Goal: Task Accomplishment & Management: Complete application form

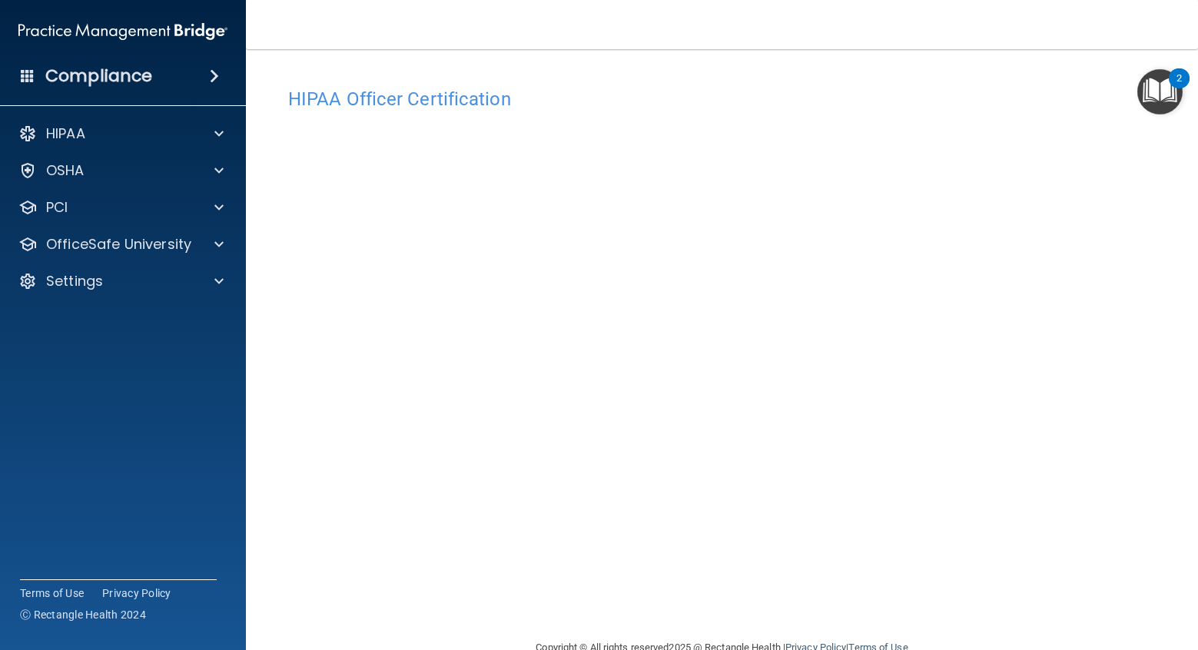
click at [1119, 105] on h4 "HIPAA Officer Certification" at bounding box center [722, 99] width 868 height 20
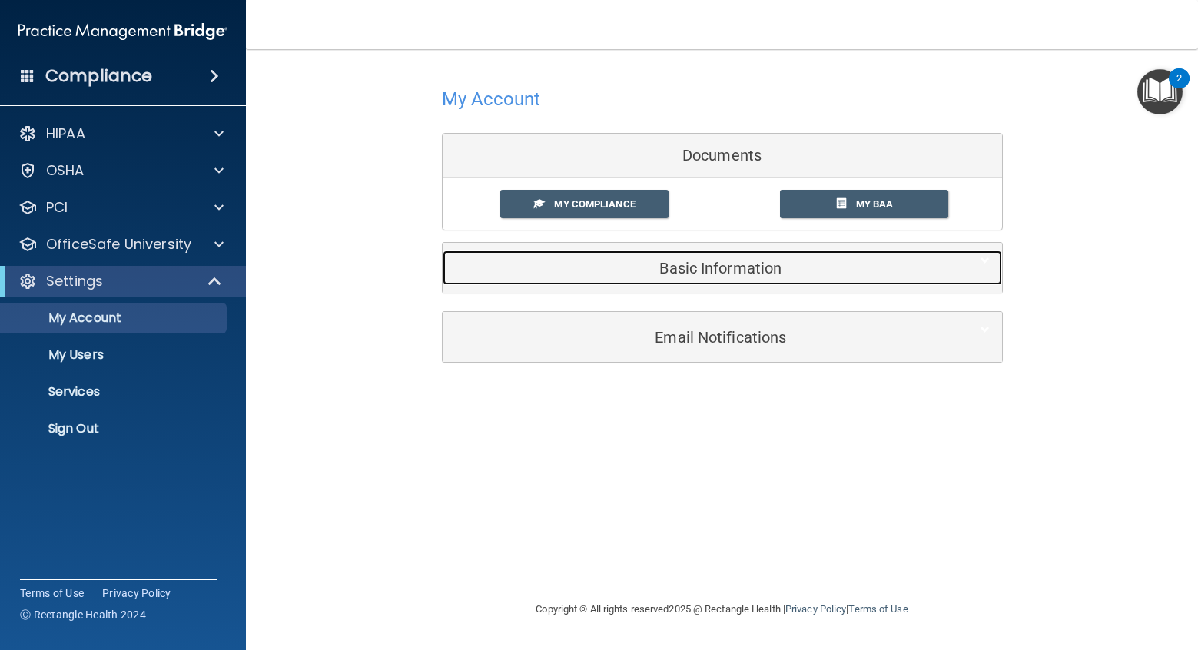
click at [683, 257] on div "Basic Information" at bounding box center [699, 268] width 513 height 35
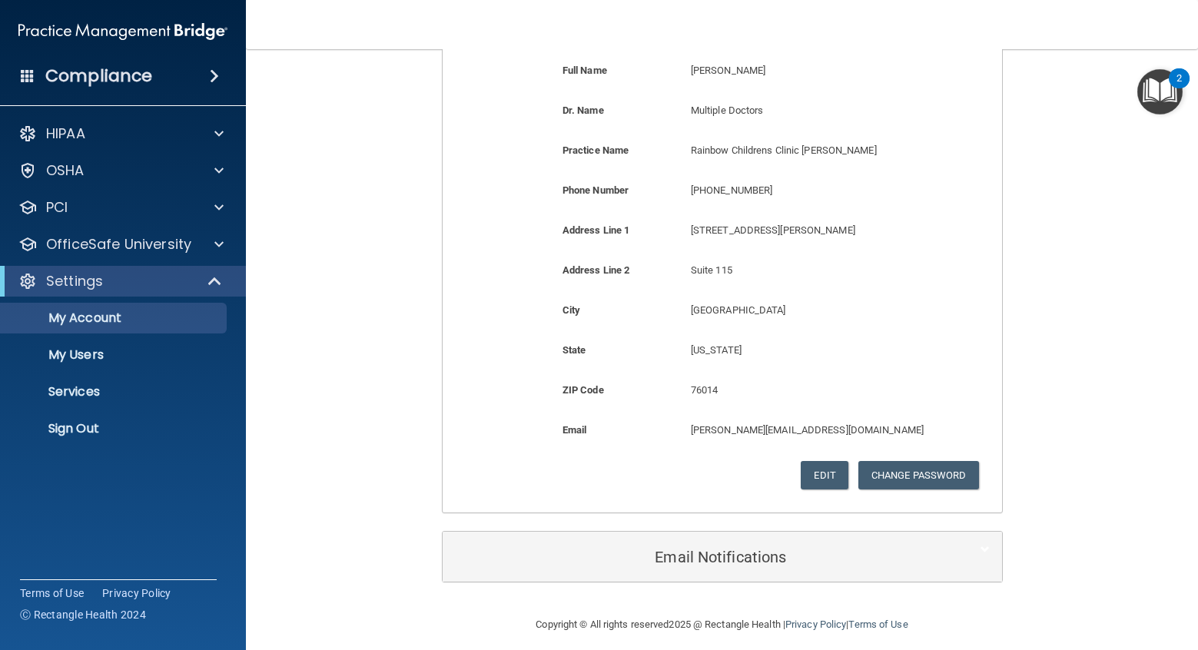
scroll to position [266, 0]
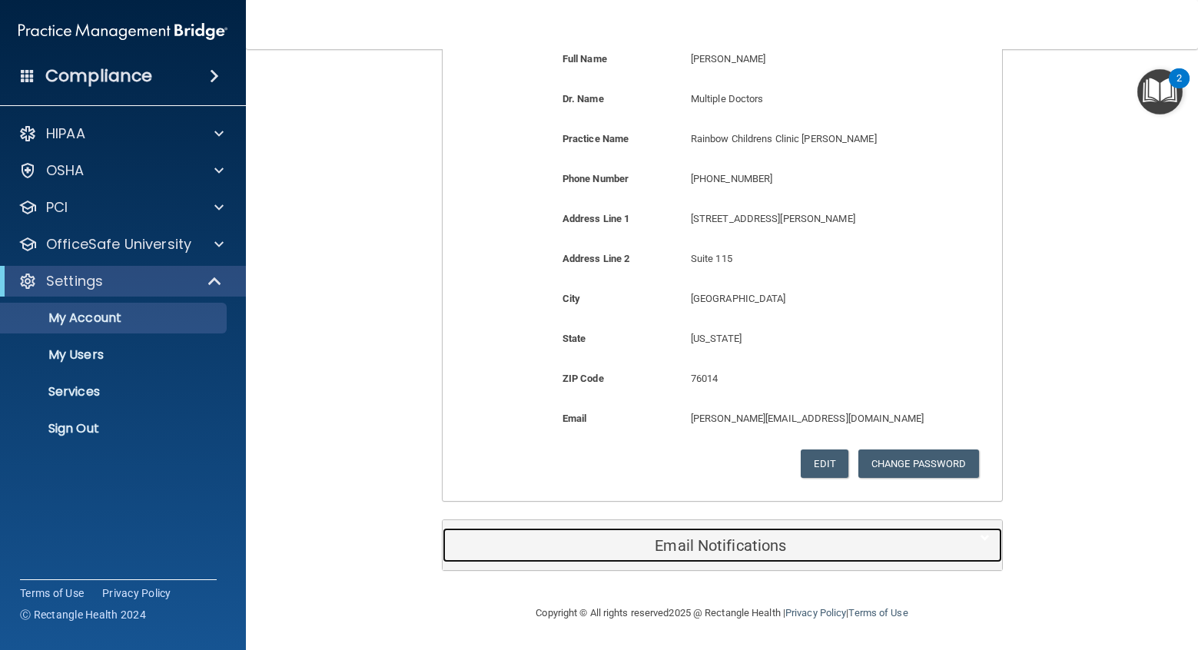
click at [773, 540] on h5 "Email Notifications" at bounding box center [699, 545] width 490 height 17
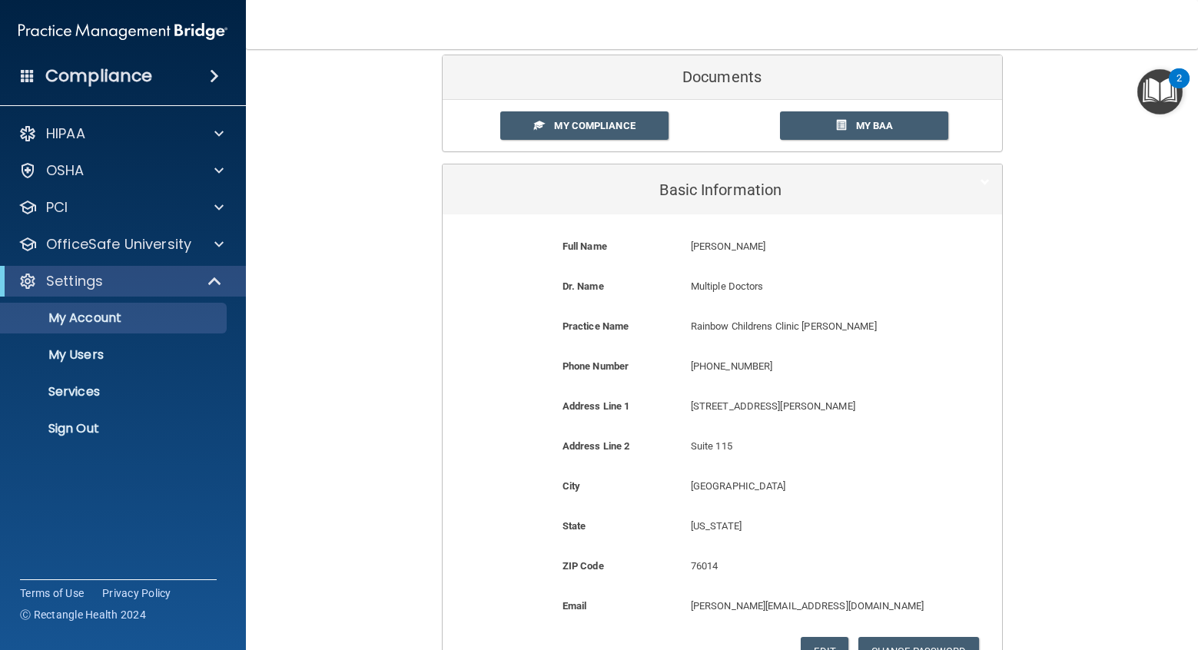
scroll to position [61, 0]
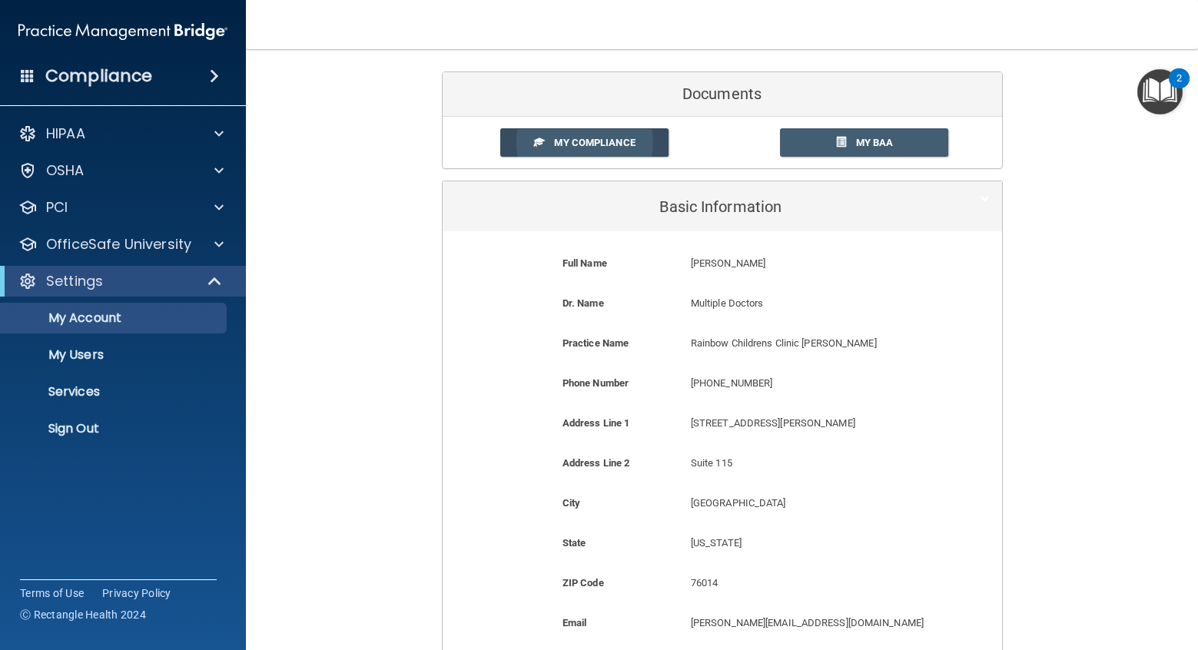
click at [621, 147] on span "My Compliance" at bounding box center [594, 143] width 81 height 12
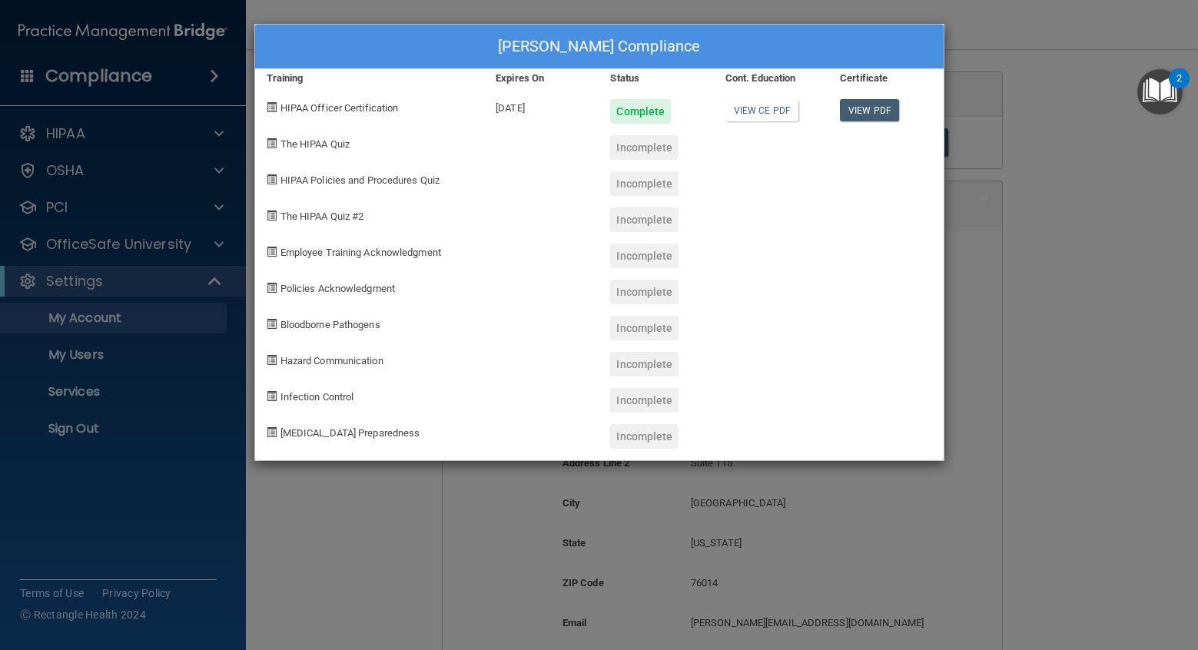
click at [311, 145] on span "The HIPAA Quiz" at bounding box center [315, 144] width 69 height 12
click at [273, 145] on span at bounding box center [272, 143] width 10 height 10
click at [274, 145] on span at bounding box center [272, 143] width 10 height 10
click at [688, 48] on div "Jeanette Ramos's Compliance" at bounding box center [599, 47] width 689 height 45
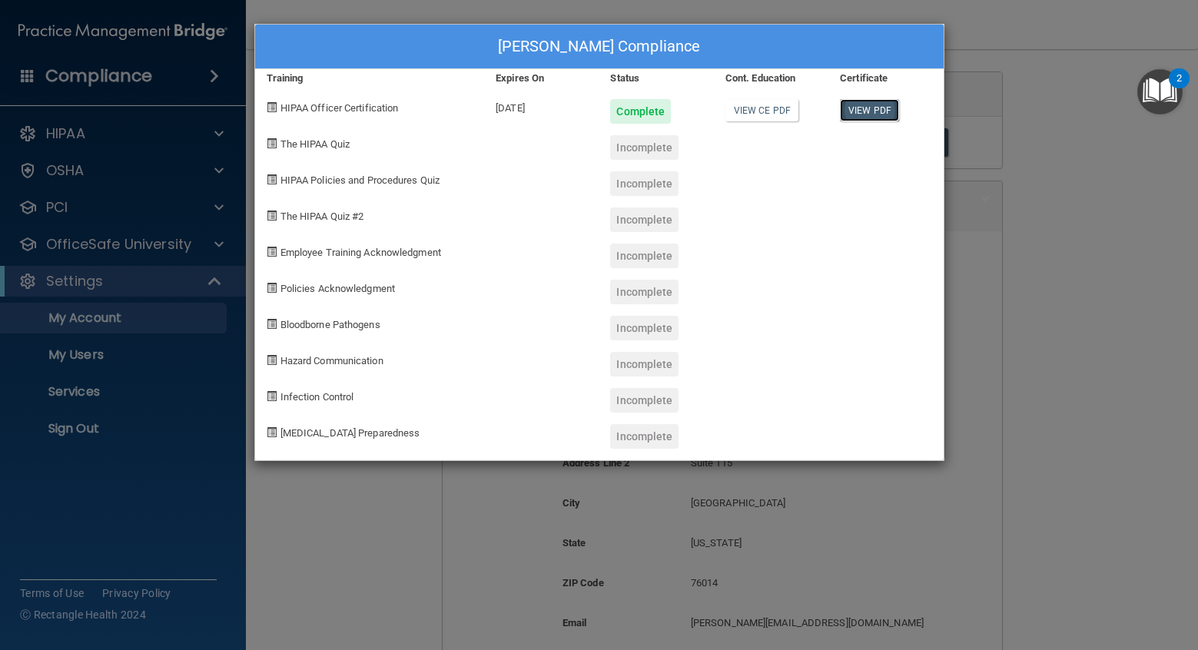
click at [878, 110] on link "View PDF" at bounding box center [869, 110] width 59 height 22
click at [766, 113] on link "View CE PDF" at bounding box center [762, 110] width 73 height 22
click at [998, 88] on div "Jeanette Ramos's Compliance Training Expires On Status Cont. Education Certific…" at bounding box center [599, 325] width 1198 height 650
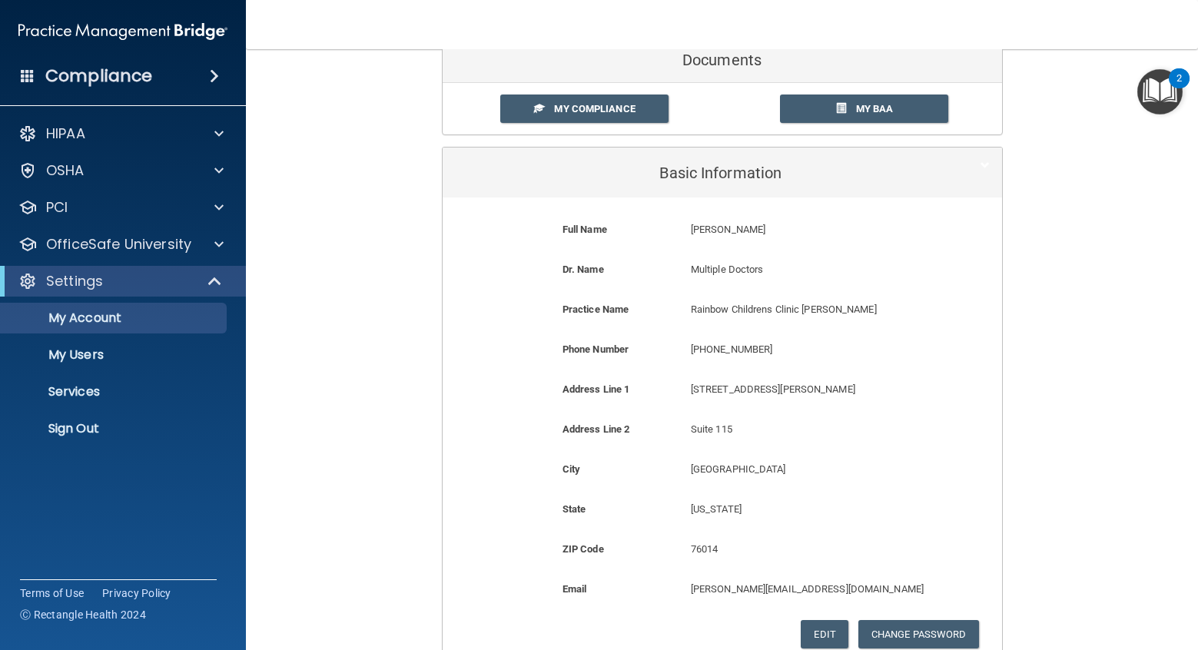
scroll to position [0, 0]
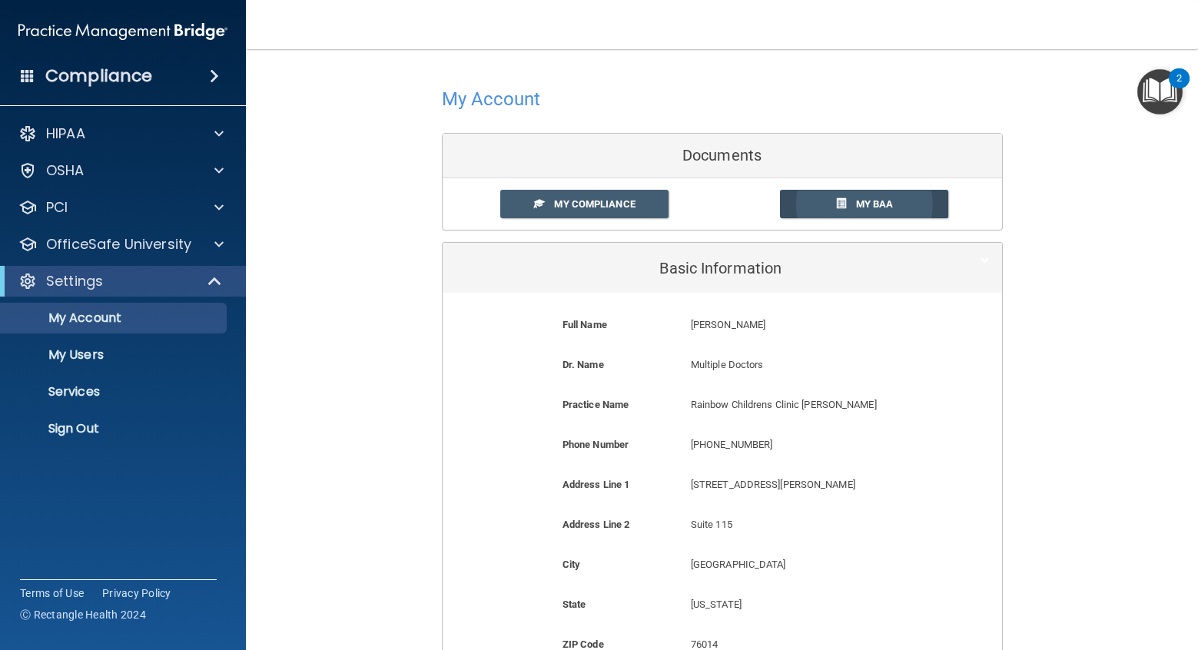
click at [910, 198] on link "My BAA" at bounding box center [864, 204] width 168 height 28
click at [218, 238] on span at bounding box center [218, 244] width 9 height 18
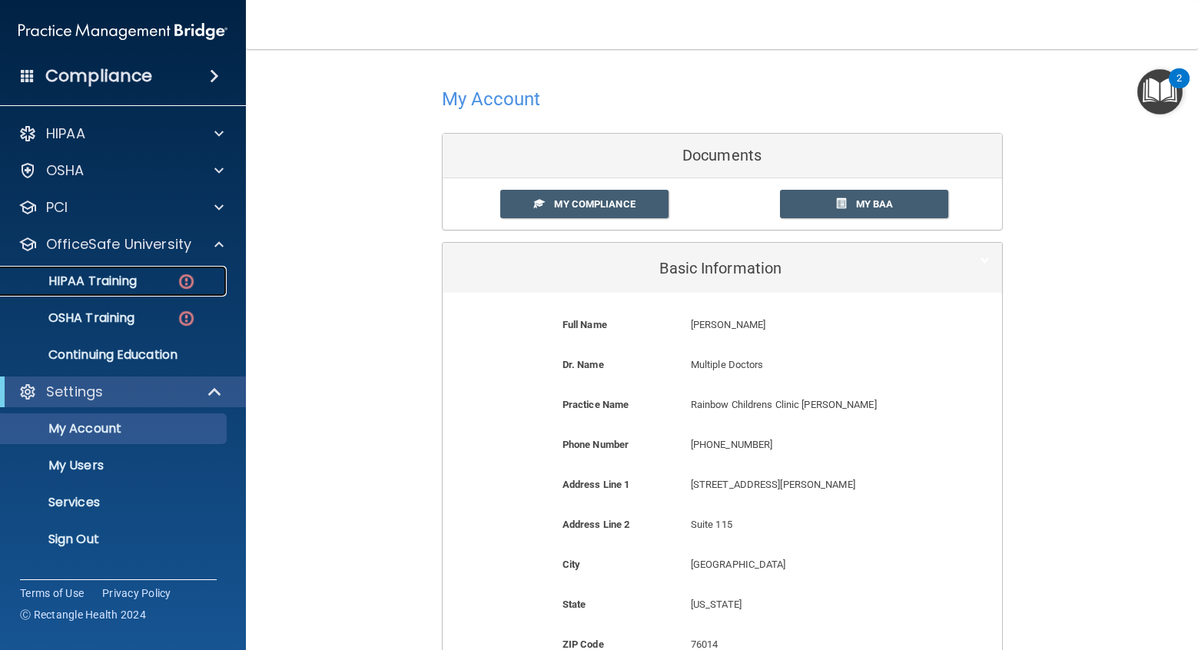
click at [168, 281] on div "HIPAA Training" at bounding box center [115, 281] width 210 height 15
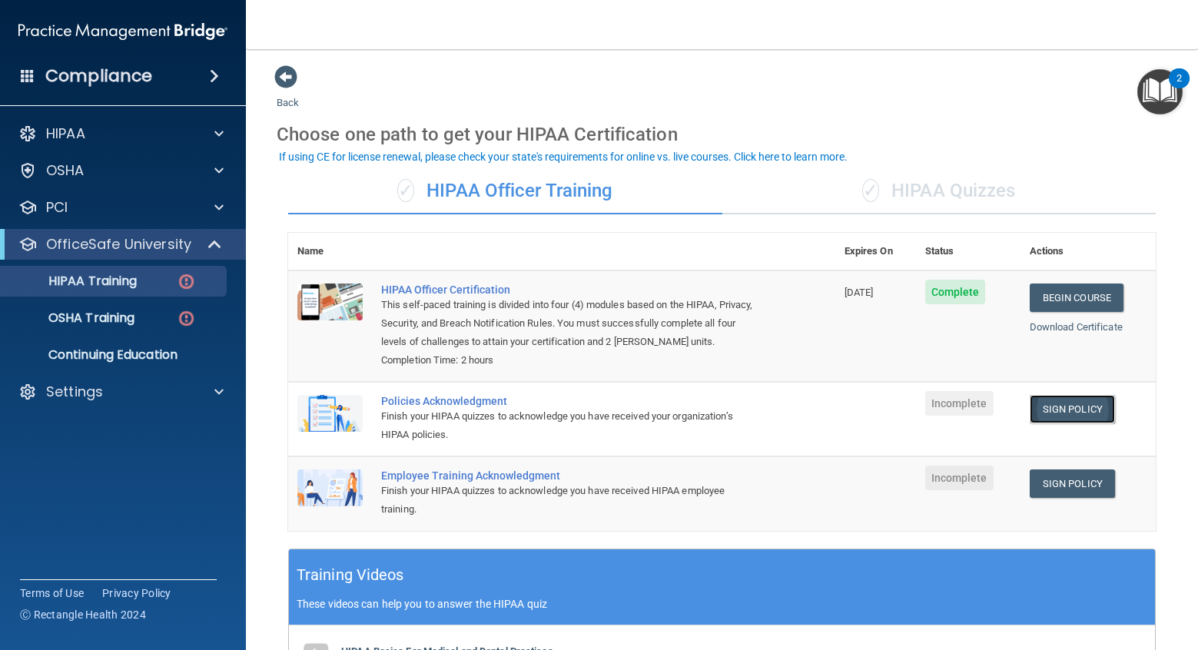
click at [1068, 411] on link "Sign Policy" at bounding box center [1072, 409] width 85 height 28
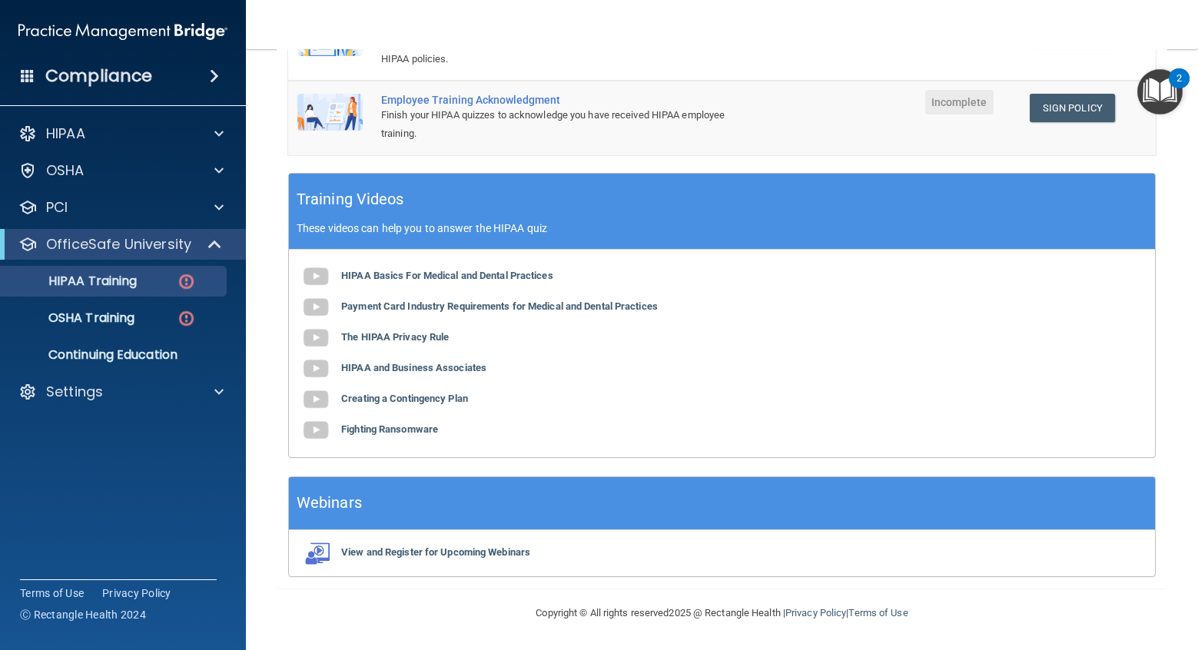
scroll to position [71, 0]
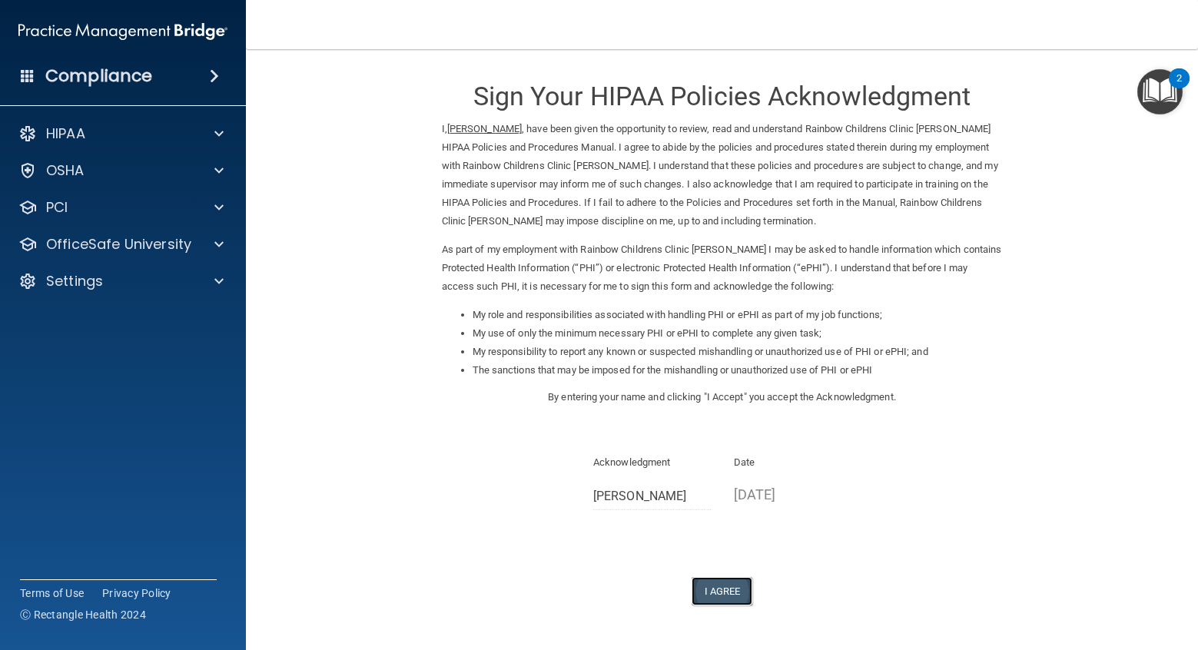
click at [713, 600] on button "I Agree" at bounding box center [722, 591] width 61 height 28
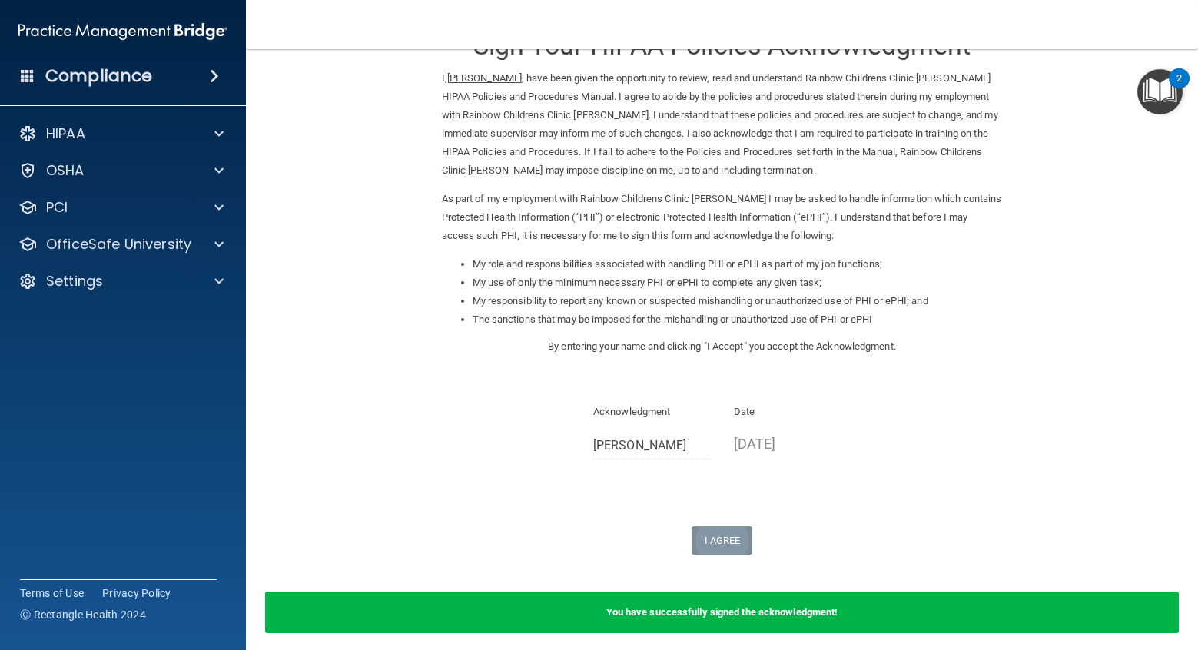
scroll to position [114, 0]
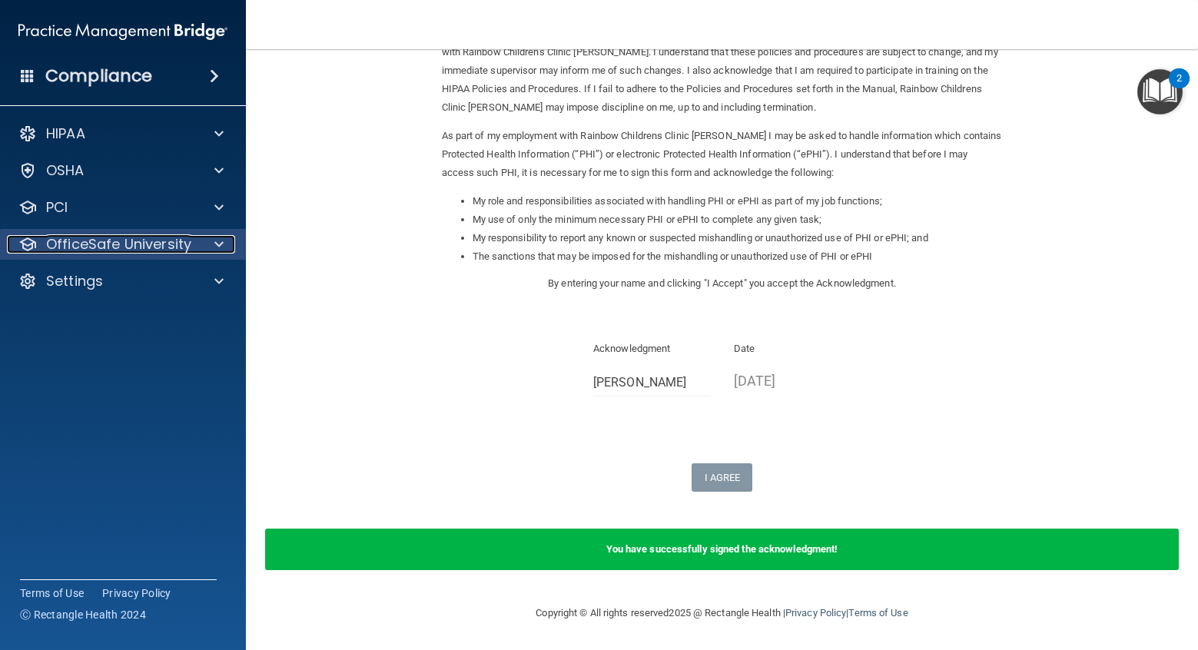
click at [214, 248] on span at bounding box center [218, 244] width 9 height 18
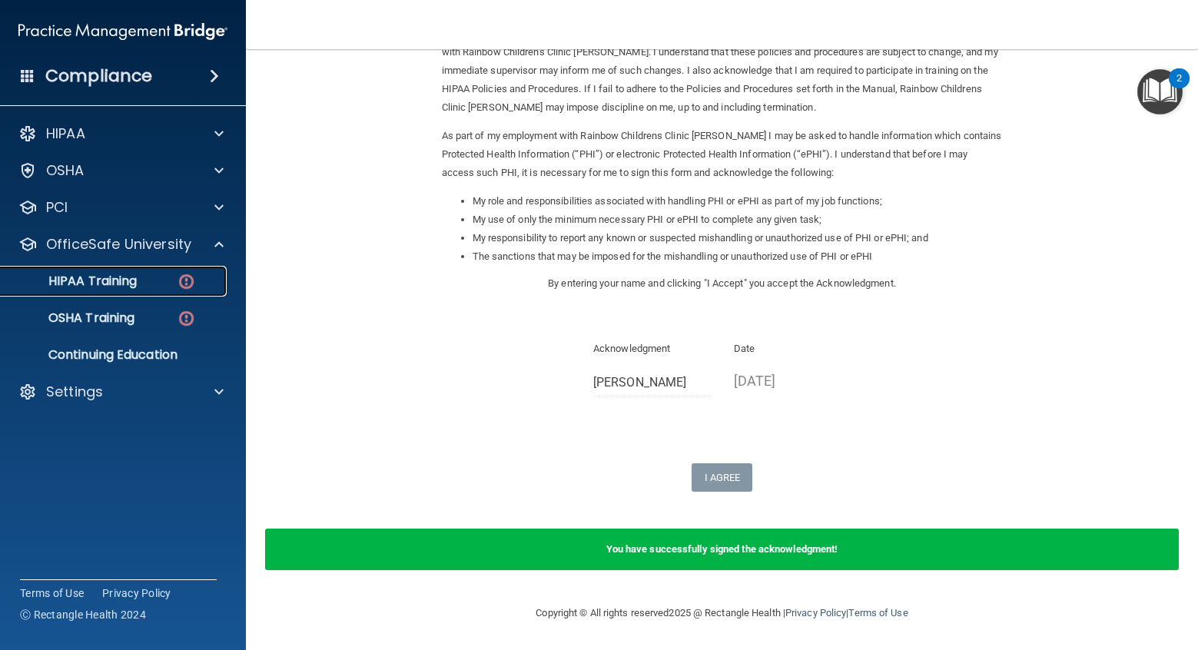
click at [166, 272] on link "HIPAA Training" at bounding box center [106, 281] width 242 height 31
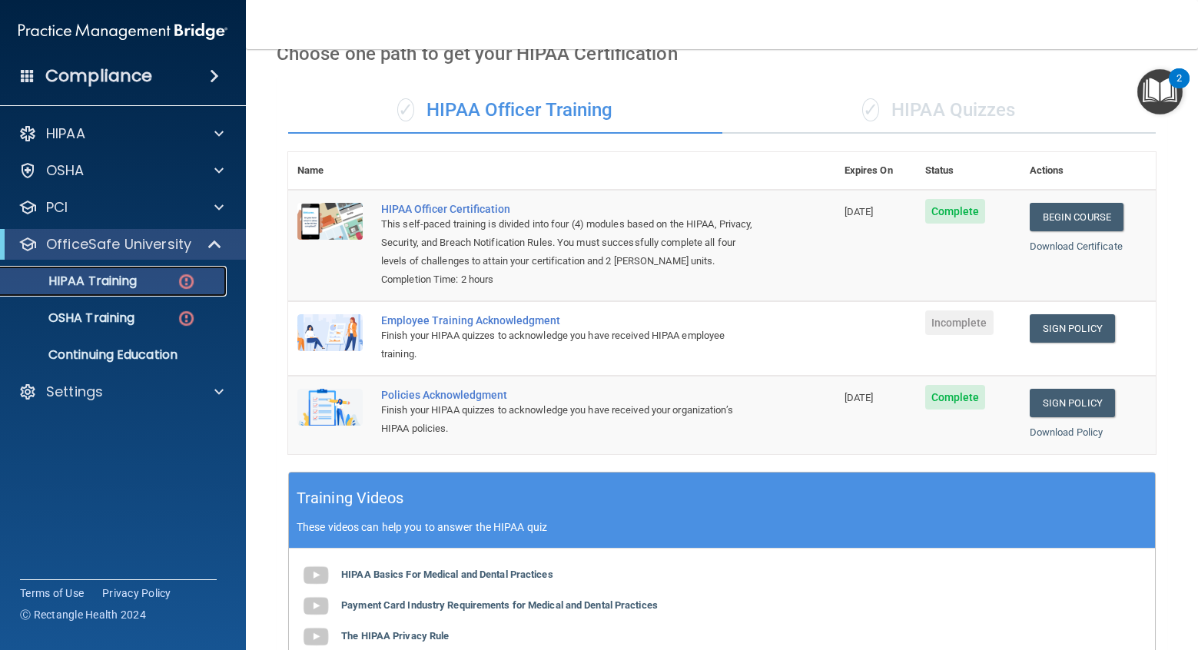
scroll to position [74, 0]
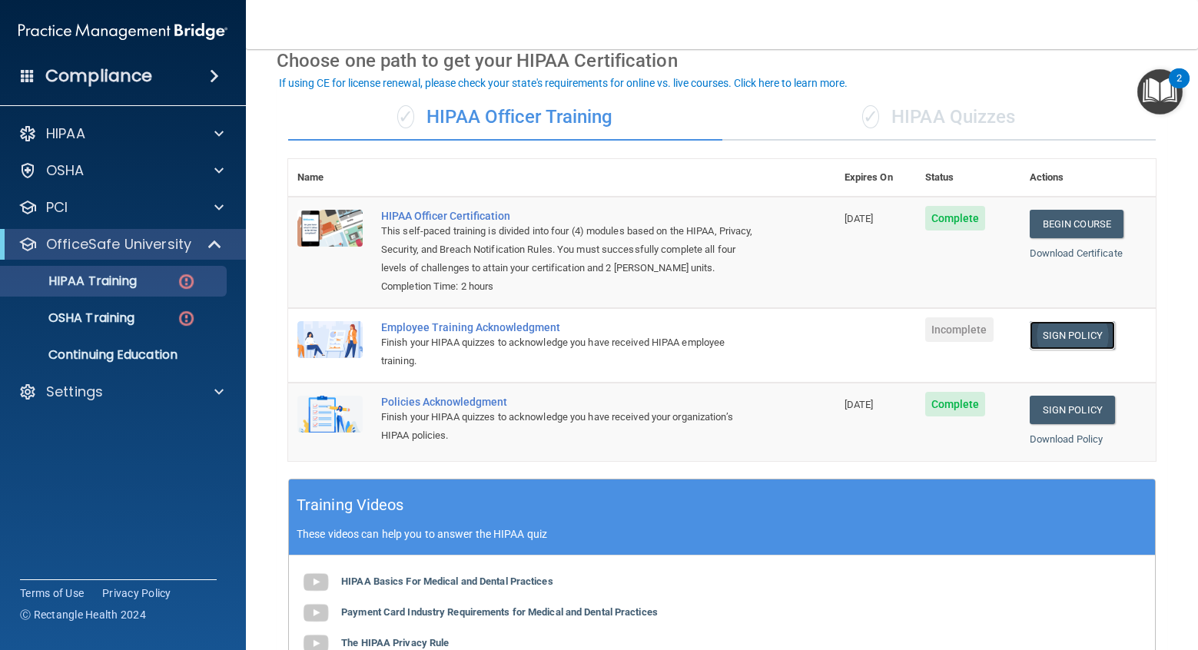
click at [1060, 328] on link "Sign Policy" at bounding box center [1072, 335] width 85 height 28
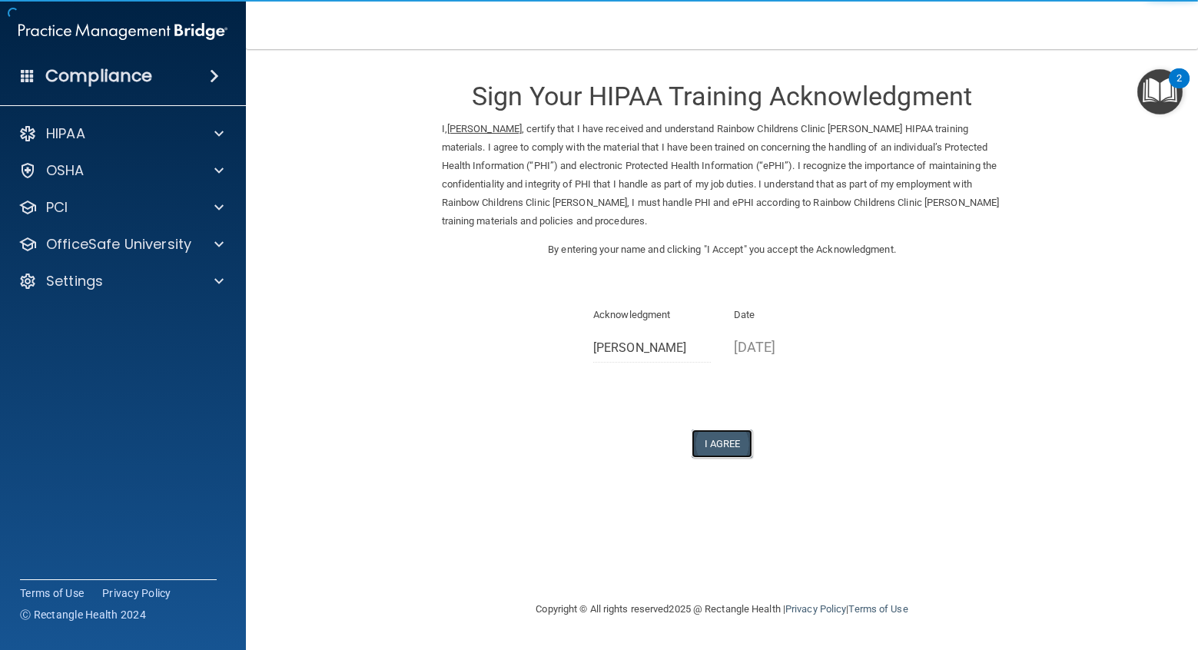
click at [730, 435] on button "I Agree" at bounding box center [722, 444] width 61 height 28
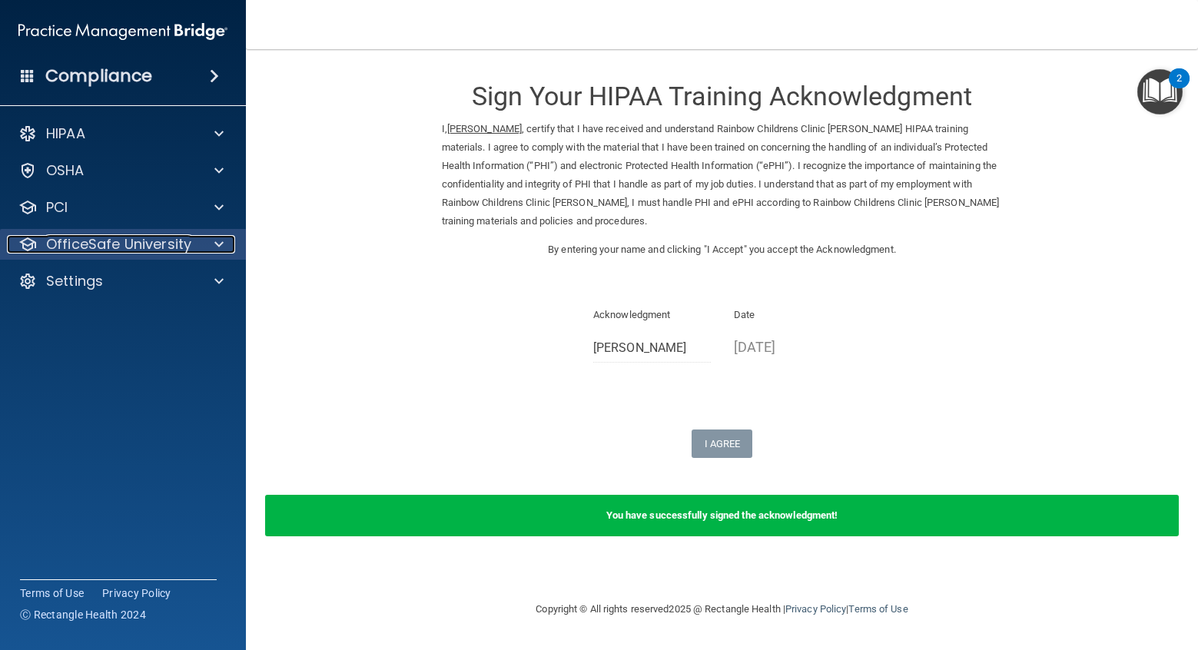
click at [215, 243] on span at bounding box center [218, 244] width 9 height 18
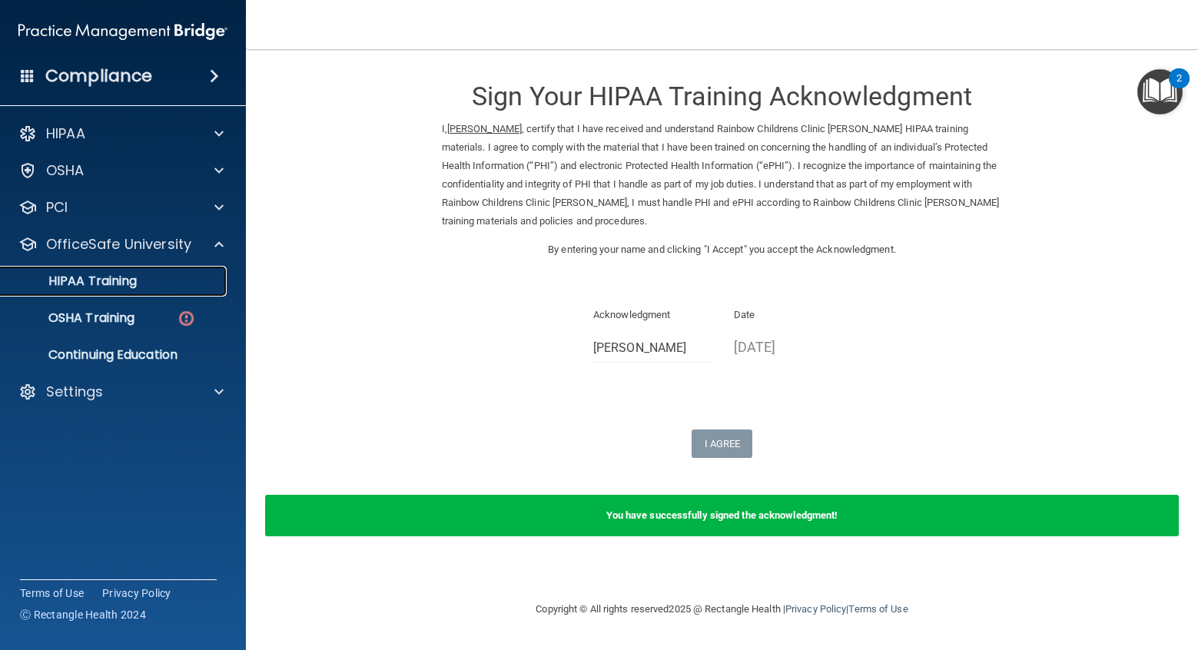
click at [119, 281] on p "HIPAA Training" at bounding box center [73, 281] width 127 height 15
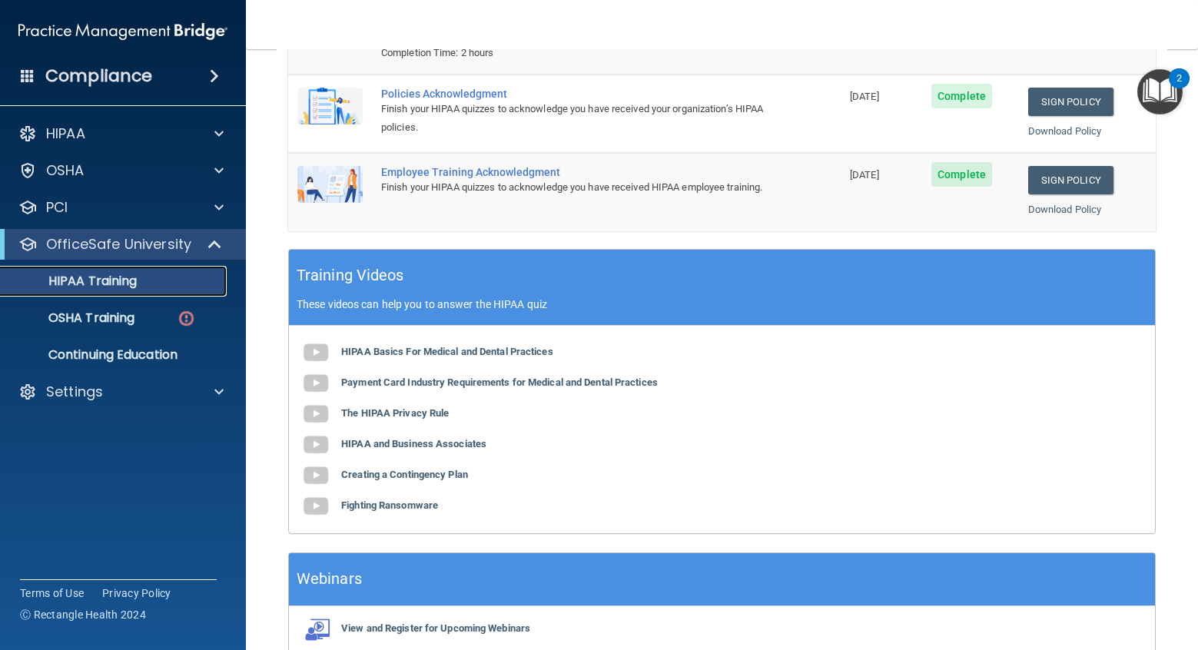
scroll to position [384, 0]
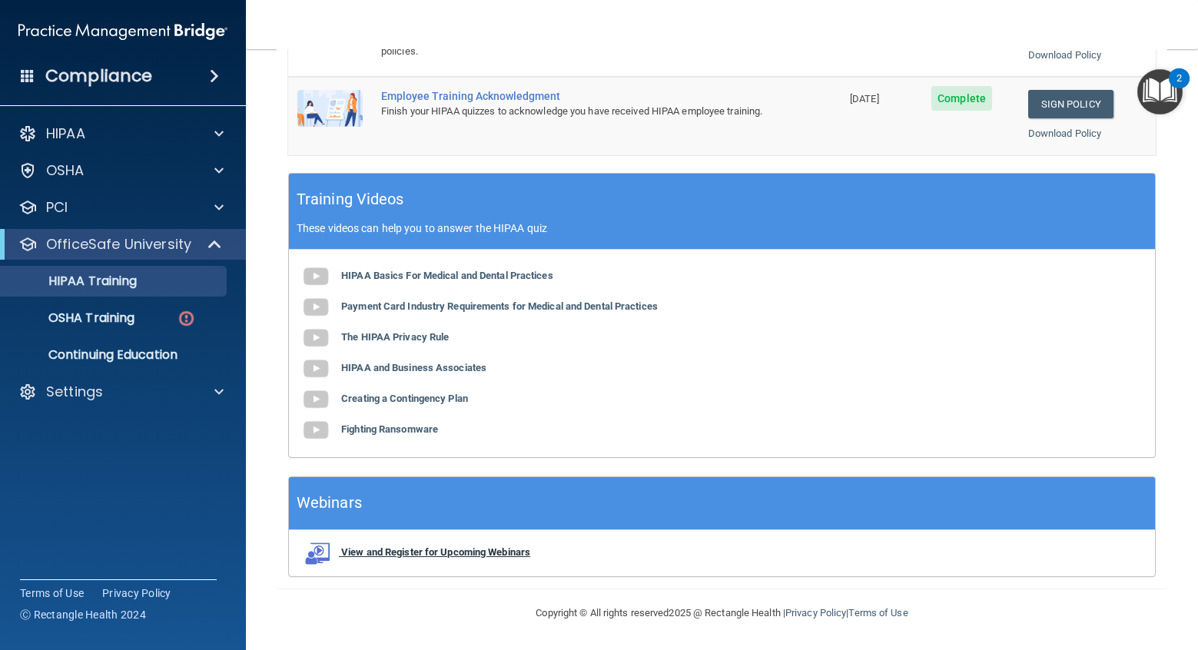
click at [457, 547] on b "View and Register for Upcoming Webinars" at bounding box center [435, 553] width 189 height 12
click at [113, 314] on p "OSHA Training" at bounding box center [72, 318] width 125 height 15
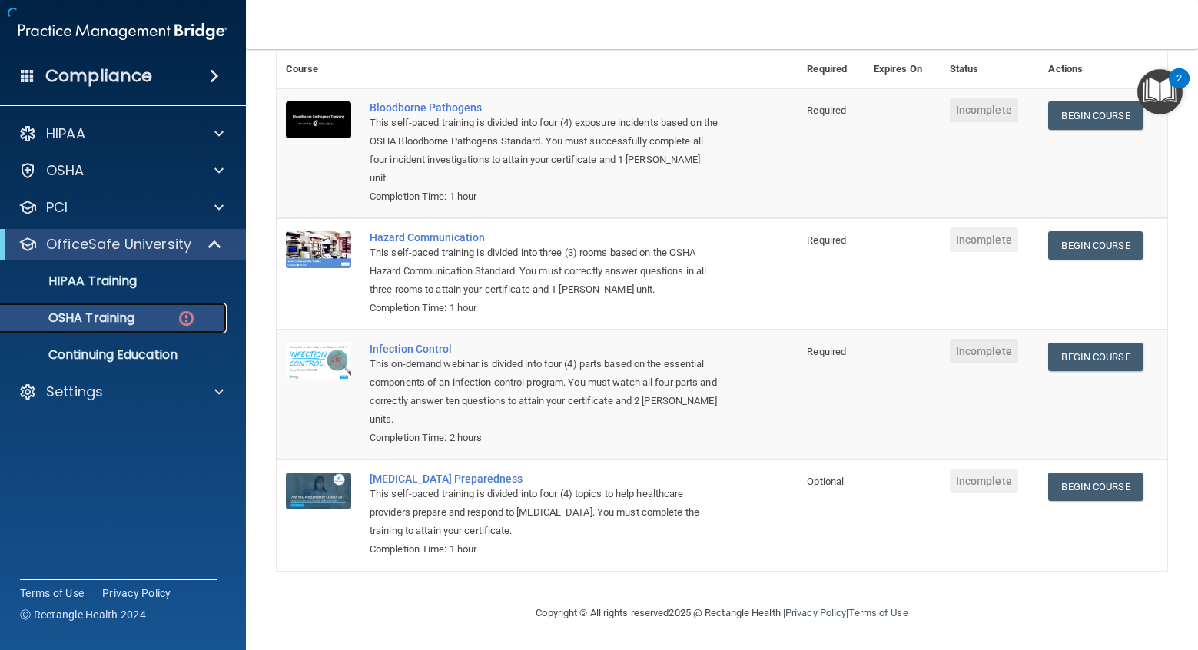
scroll to position [131, 0]
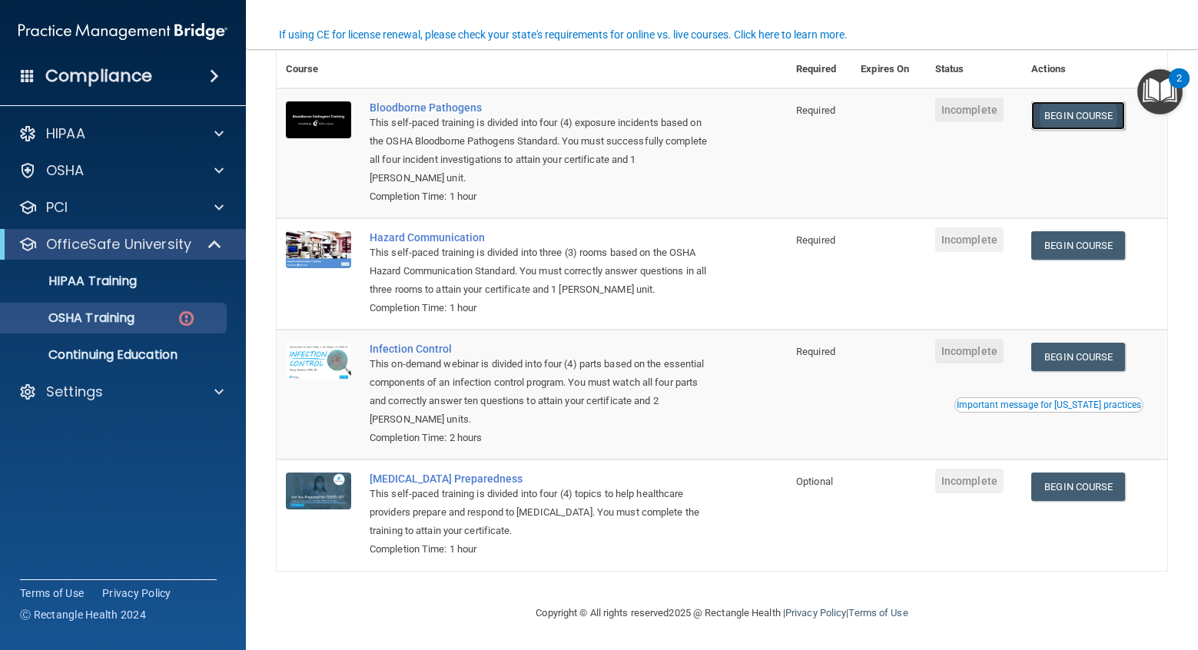
click at [1098, 119] on link "Begin Course" at bounding box center [1079, 115] width 94 height 28
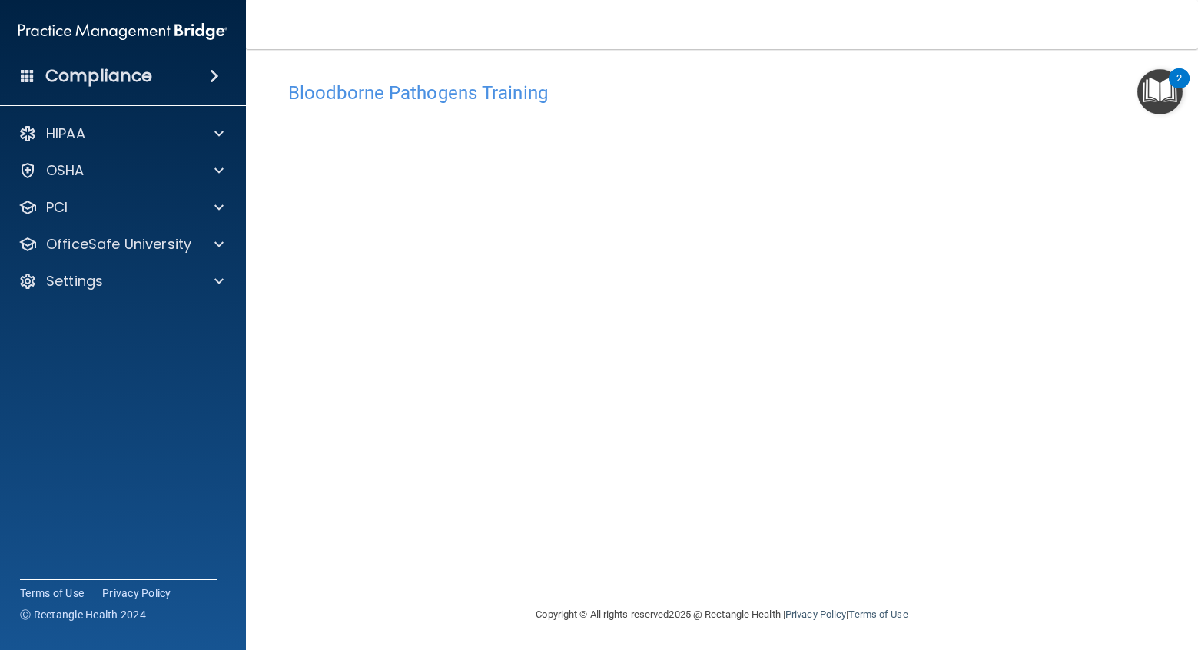
scroll to position [8, 0]
click at [1159, 294] on main "Bloodborne Pathogens Training This course doesn’t expire until . Are you sure y…" at bounding box center [722, 349] width 952 height 601
